Goal: Task Accomplishment & Management: Complete application form

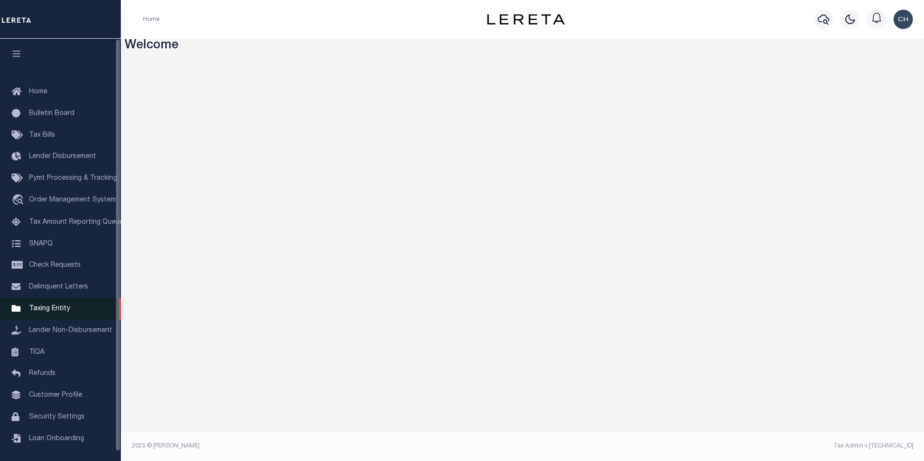
click at [43, 312] on span "Taxing Entity" at bounding box center [49, 308] width 41 height 7
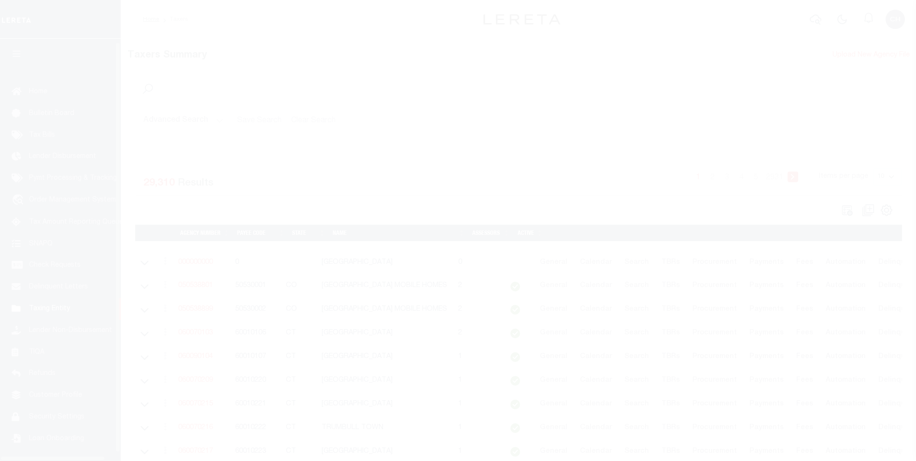
scroll to position [10, 0]
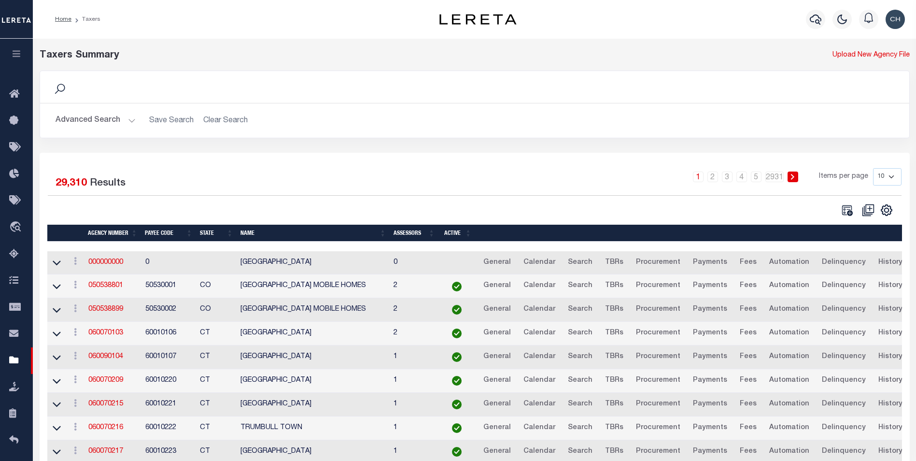
click at [102, 119] on button "Advanced Search" at bounding box center [96, 120] width 80 height 19
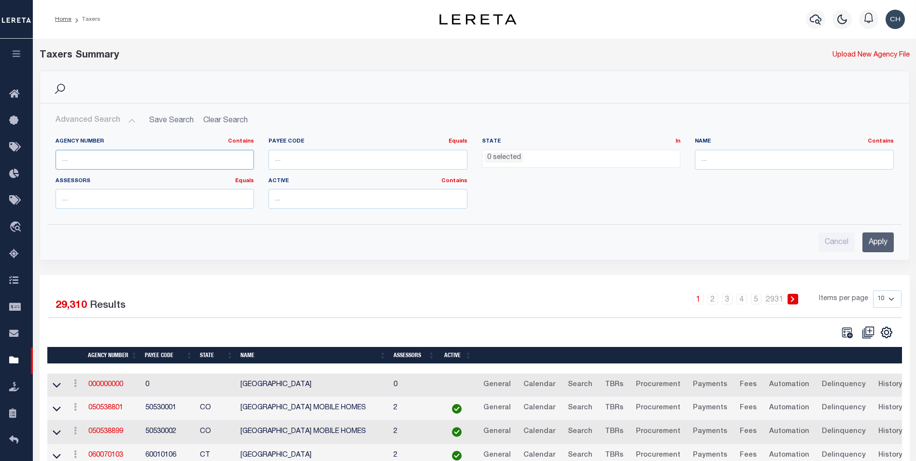
click at [106, 152] on input "text" at bounding box center [155, 160] width 199 height 20
click at [106, 158] on input "text" at bounding box center [155, 160] width 199 height 20
type input "360150000"
click at [874, 247] on input "Apply" at bounding box center [878, 242] width 31 height 20
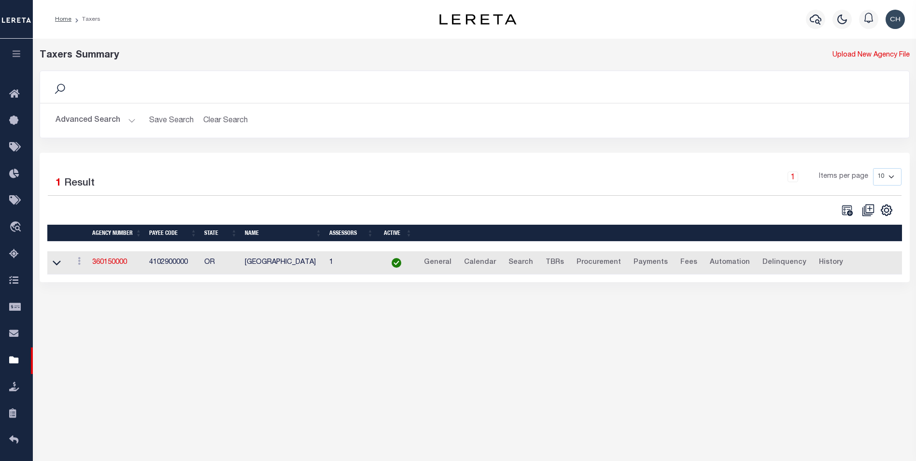
click at [110, 272] on td "360150000" at bounding box center [116, 263] width 57 height 24
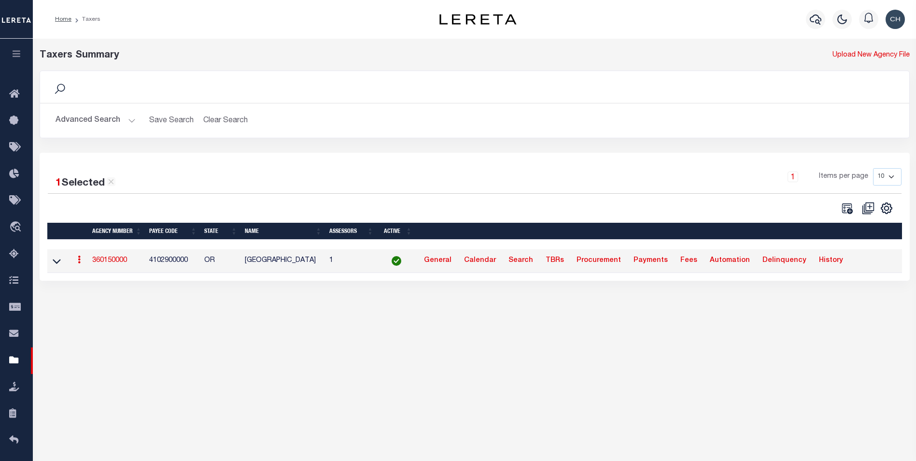
click at [111, 263] on link "360150000" at bounding box center [109, 260] width 35 height 7
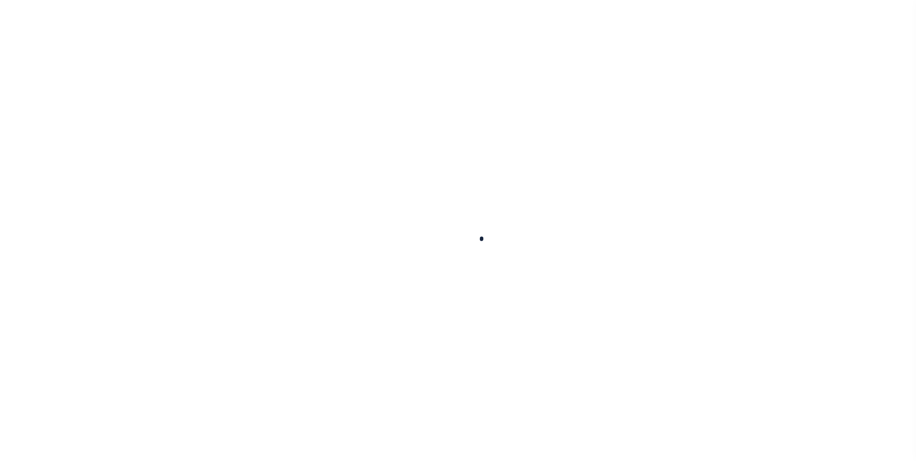
select select
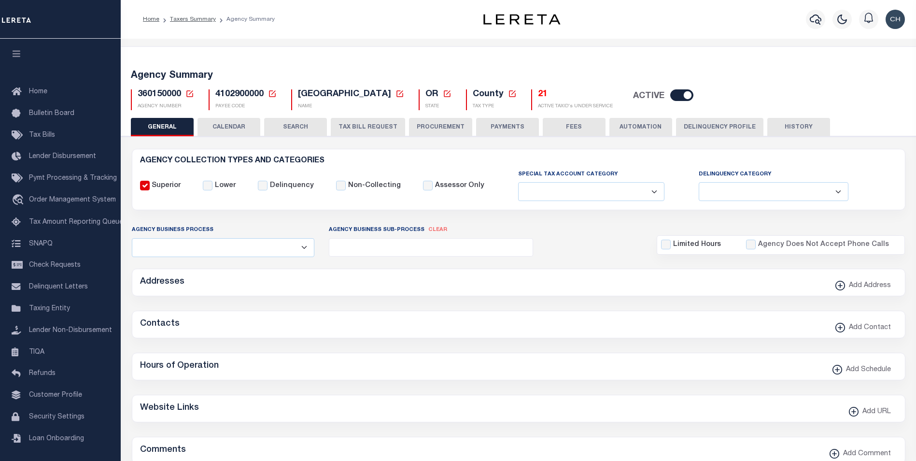
checkbox input "false"
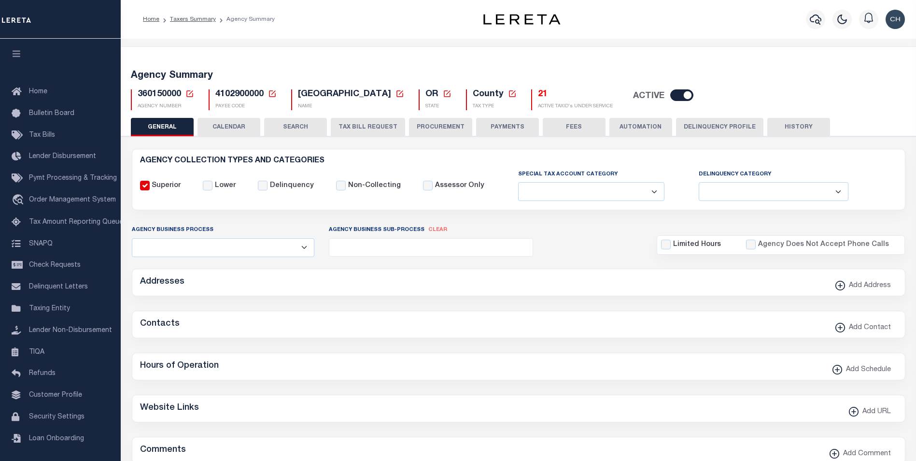
type input "4102900000"
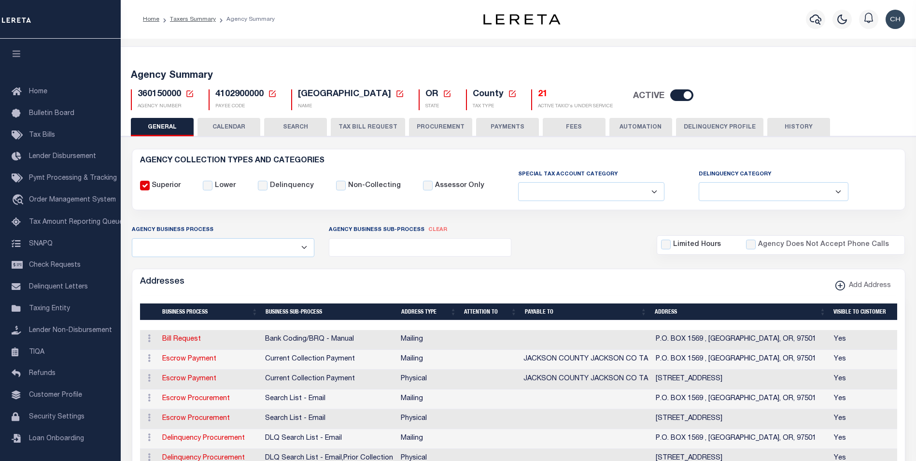
click at [371, 125] on button "TAX BILL REQUEST" at bounding box center [368, 127] width 74 height 18
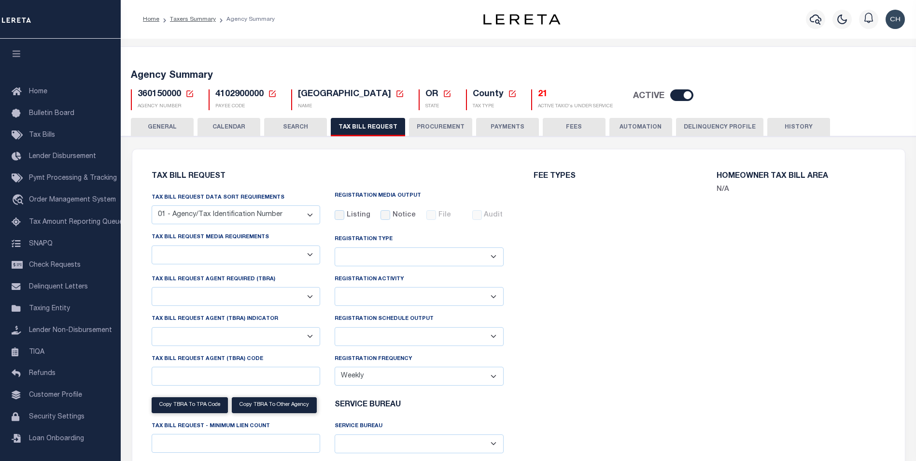
checkbox input "false"
select select "22"
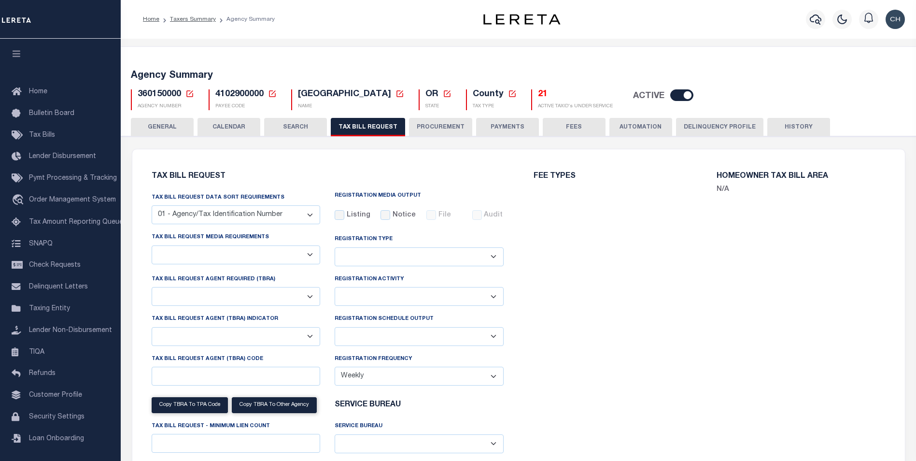
select select "true"
select select "9"
type input "LTS"
select select
type input "1"
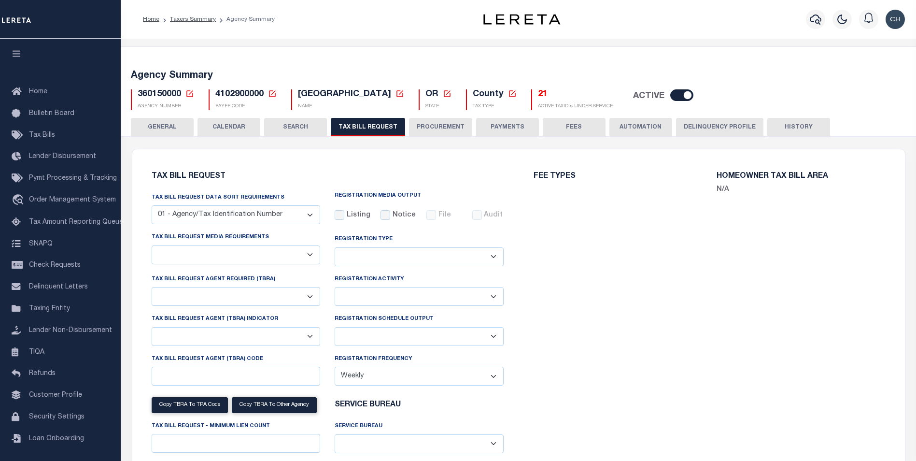
select select "4100743000"
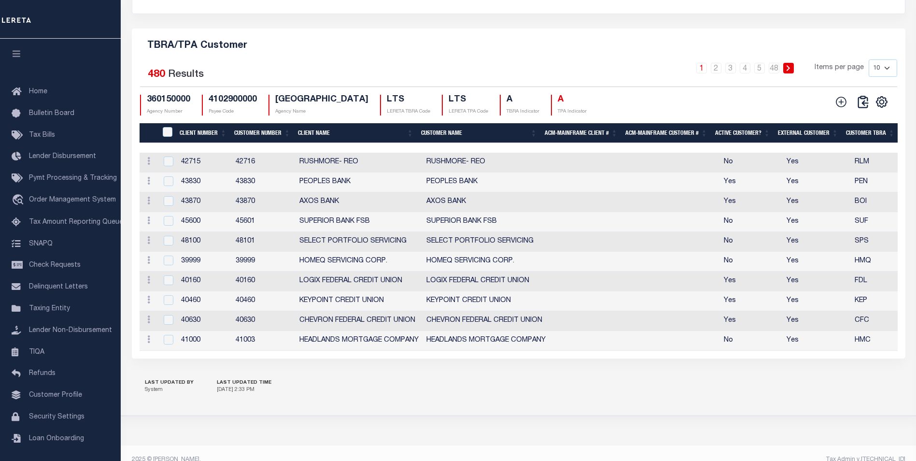
scroll to position [1070, 0]
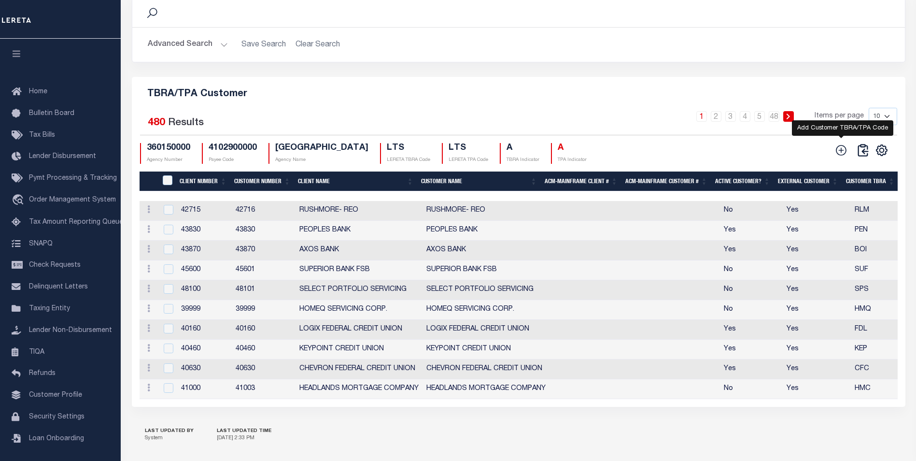
click at [838, 157] on icon at bounding box center [841, 150] width 13 height 13
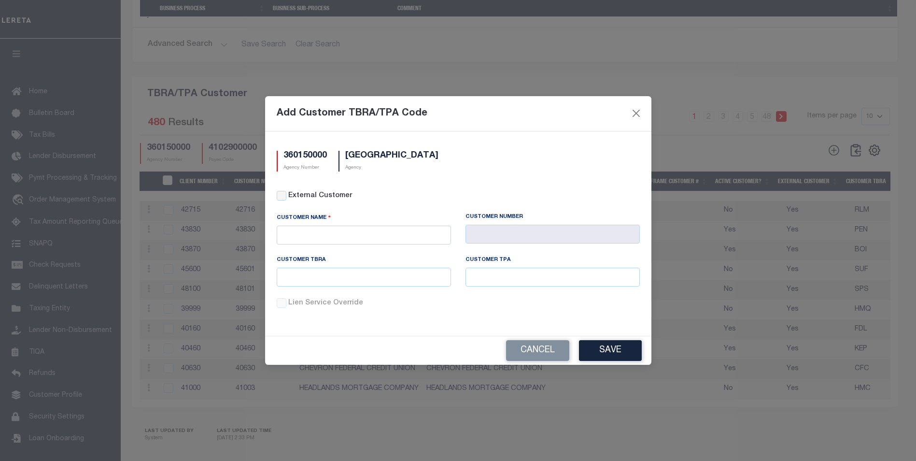
scroll to position [1044, 0]
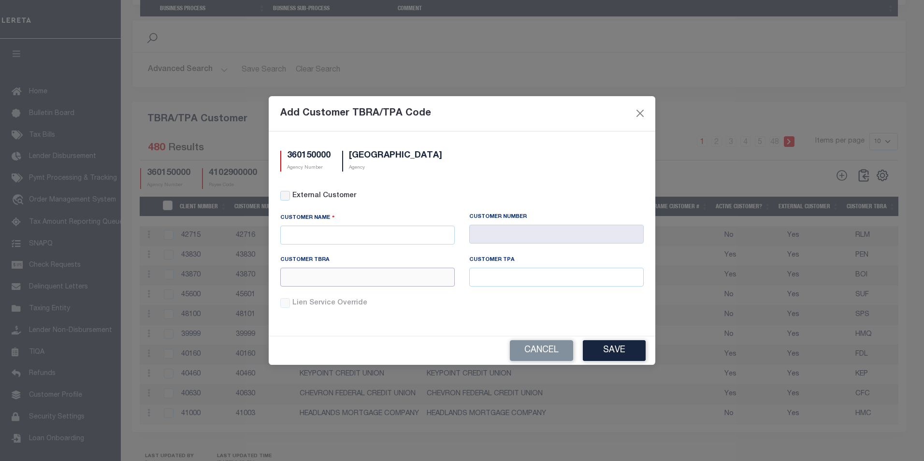
click at [320, 278] on input "text" at bounding box center [367, 277] width 174 height 19
click at [320, 240] on input "text" at bounding box center [367, 235] width 174 height 19
click at [316, 249] on div "APCU" at bounding box center [367, 251] width 173 height 15
type input "APCU"
type input "2205"
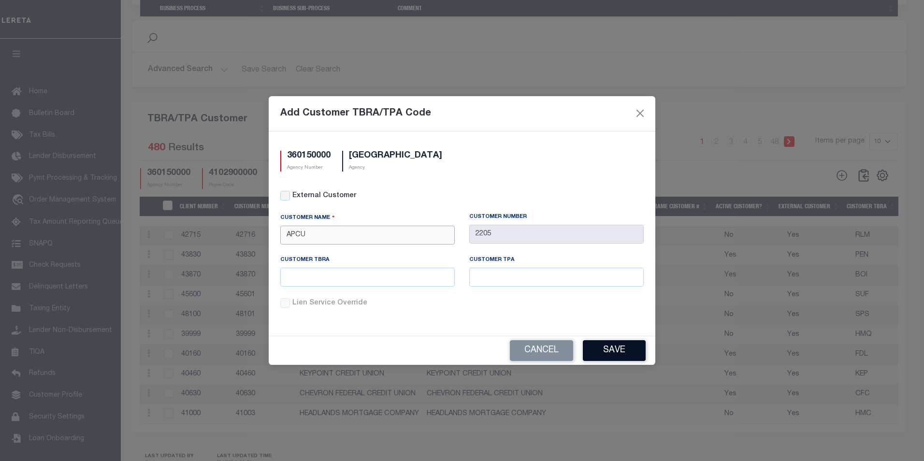
type input "APCU"
click at [605, 343] on button "Save" at bounding box center [614, 350] width 63 height 21
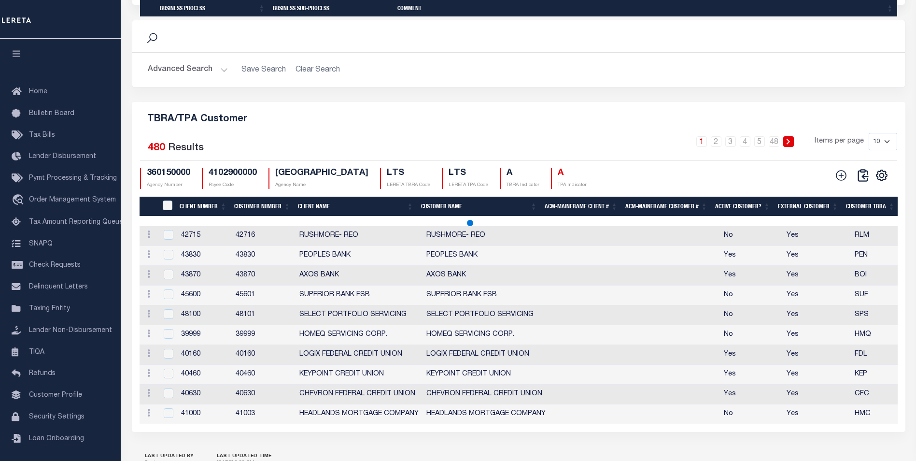
click at [536, 349] on td "LOGIX FEDERAL CREDIT UNION" at bounding box center [486, 355] width 127 height 20
checkbox input "true"
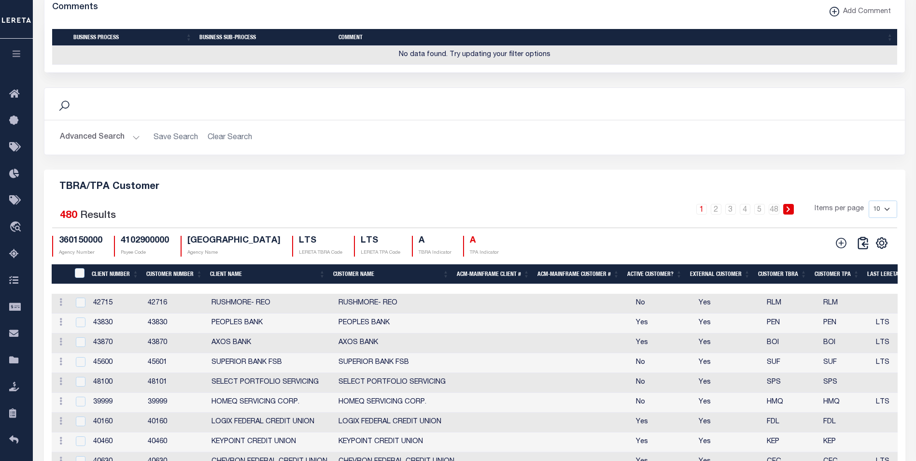
scroll to position [1102, 0]
